Goal: Obtain resource: Download file/media

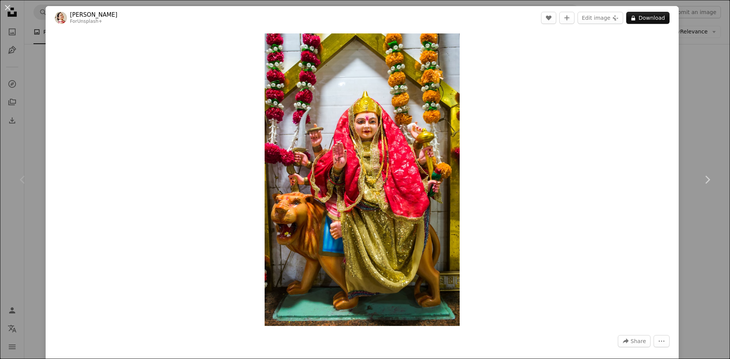
click at [634, 18] on button "A lock Download" at bounding box center [647, 18] width 43 height 12
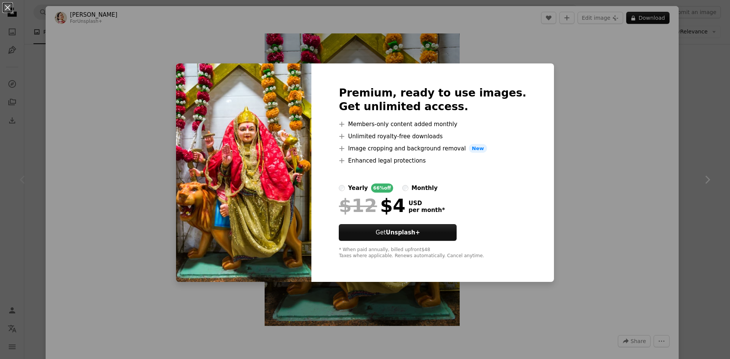
drag, startPoint x: 639, startPoint y: 178, endPoint x: 614, endPoint y: 162, distance: 29.7
click at [638, 175] on div "An X shape Premium, ready to use images. Get unlimited access. A plus sign Memb…" at bounding box center [365, 179] width 730 height 359
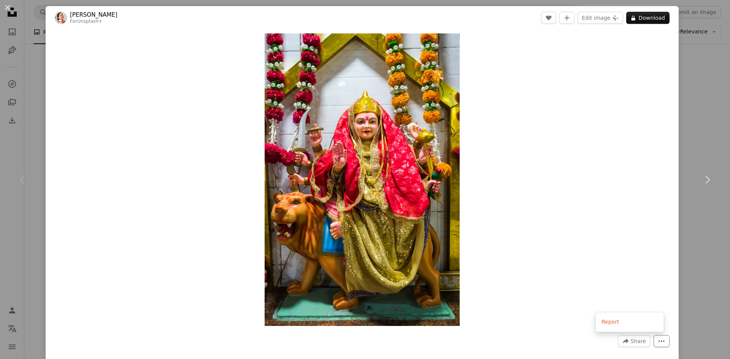
click at [658, 339] on icon "More Actions" at bounding box center [661, 341] width 7 height 7
